Goal: Find specific page/section: Find specific page/section

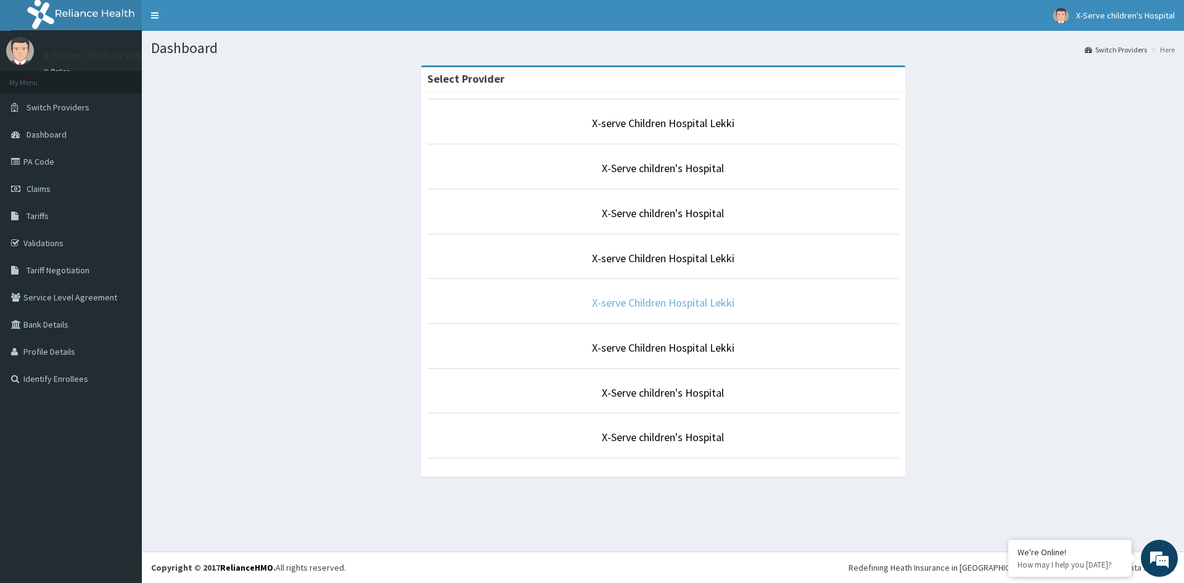
click at [702, 295] on link "X-serve Children Hospital Lekki" at bounding box center [663, 302] width 142 height 14
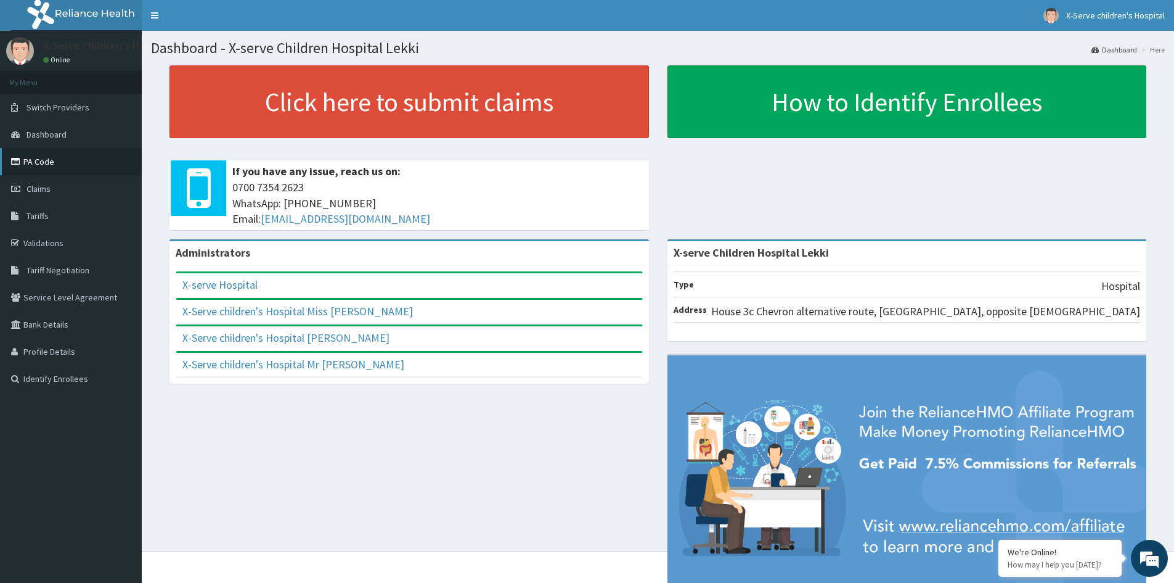
click at [44, 161] on link "PA Code" at bounding box center [71, 161] width 142 height 27
